Goal: Browse casually

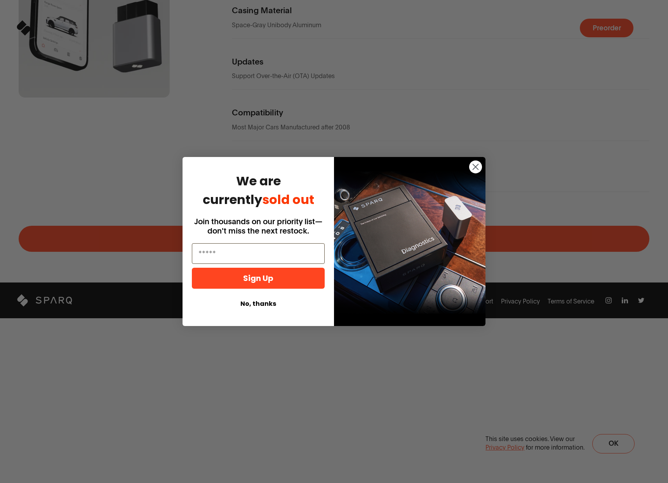
click at [476, 166] on icon "Close dialog" at bounding box center [475, 166] width 5 height 5
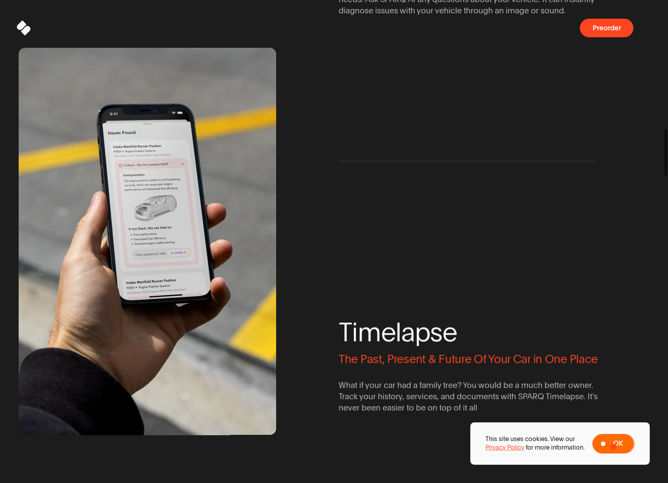
click at [613, 447] on span "Ok" at bounding box center [618, 443] width 10 height 7
